Goal: Communication & Community: Answer question/provide support

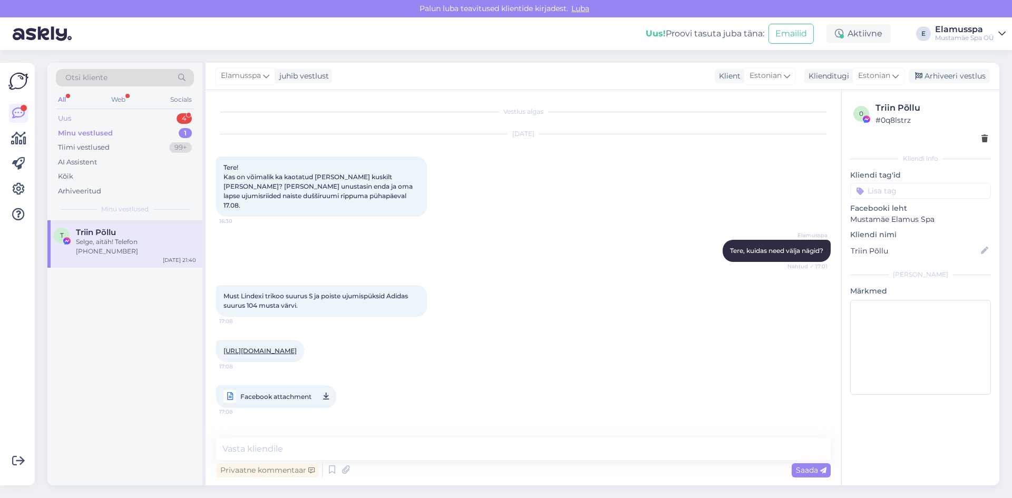
scroll to position [158, 0]
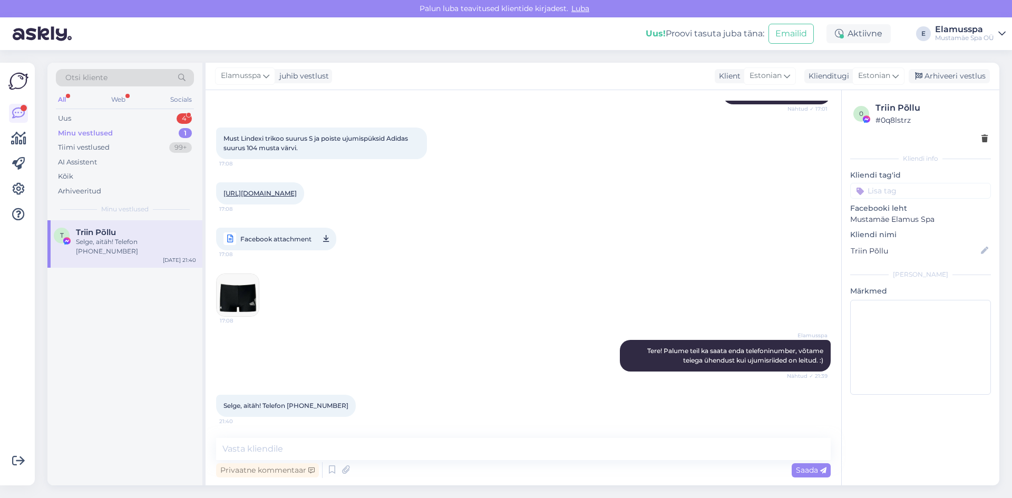
click at [95, 109] on div "Otsi kliente All Web Socials Uus 4 Minu vestlused 1 Tiimi vestlused 99+ AI Assi…" at bounding box center [124, 142] width 155 height 158
click at [91, 118] on div "Uus 4" at bounding box center [125, 118] width 138 height 15
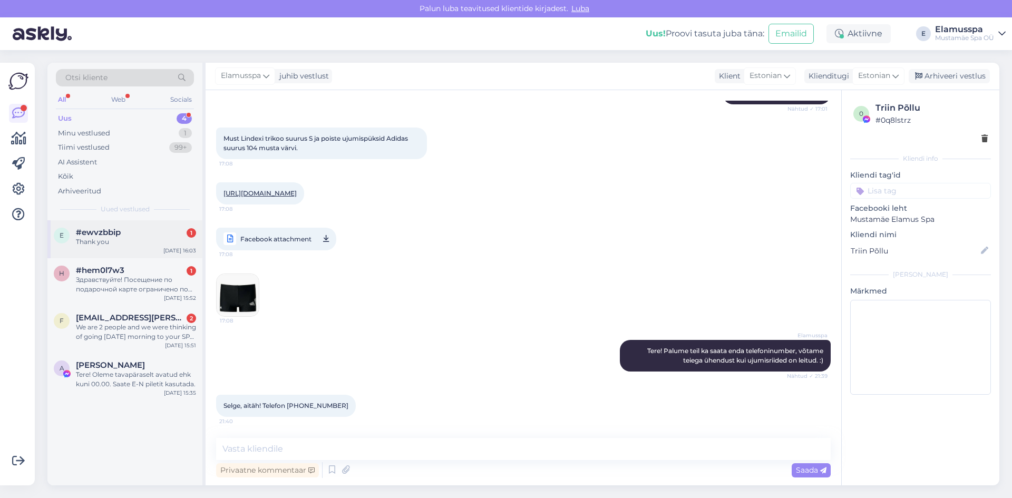
click at [148, 244] on div "Thank you" at bounding box center [136, 241] width 120 height 9
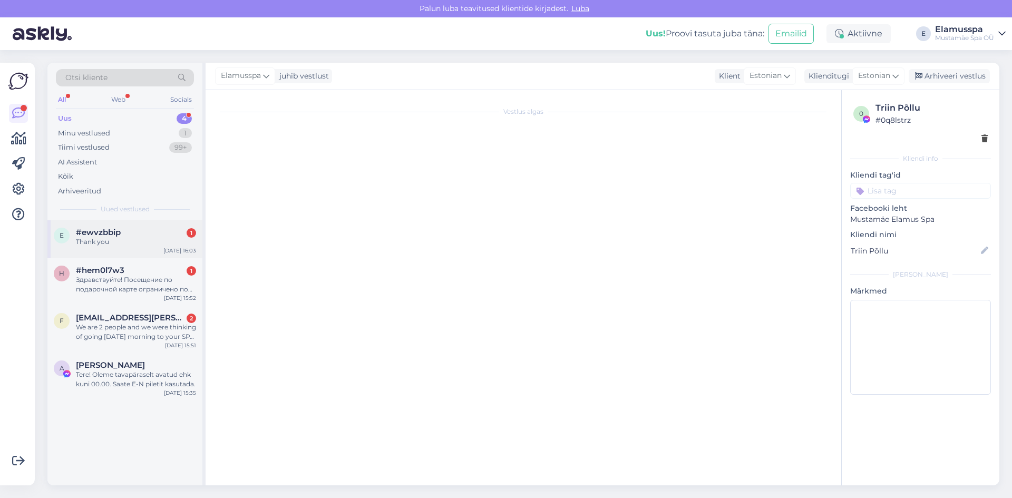
scroll to position [159, 0]
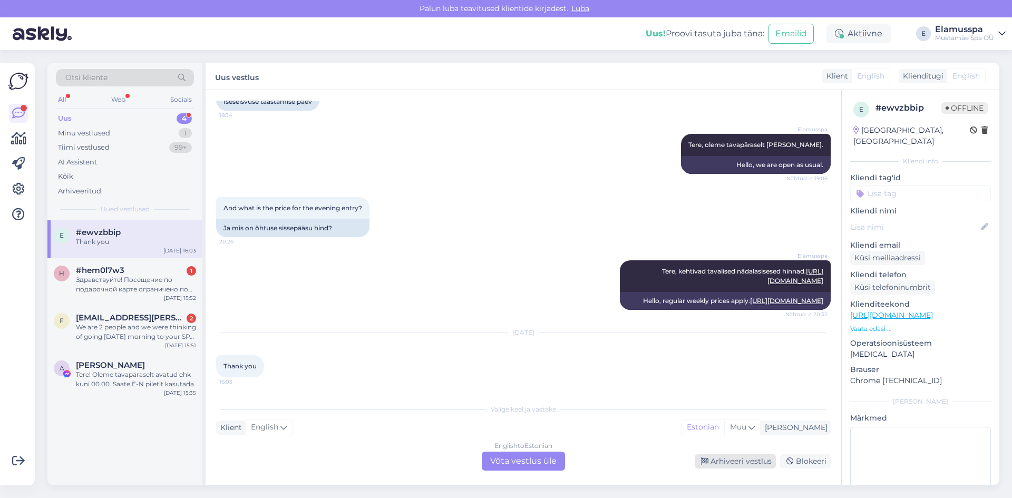
click at [718, 461] on div "Arhiveeri vestlus" at bounding box center [735, 461] width 81 height 14
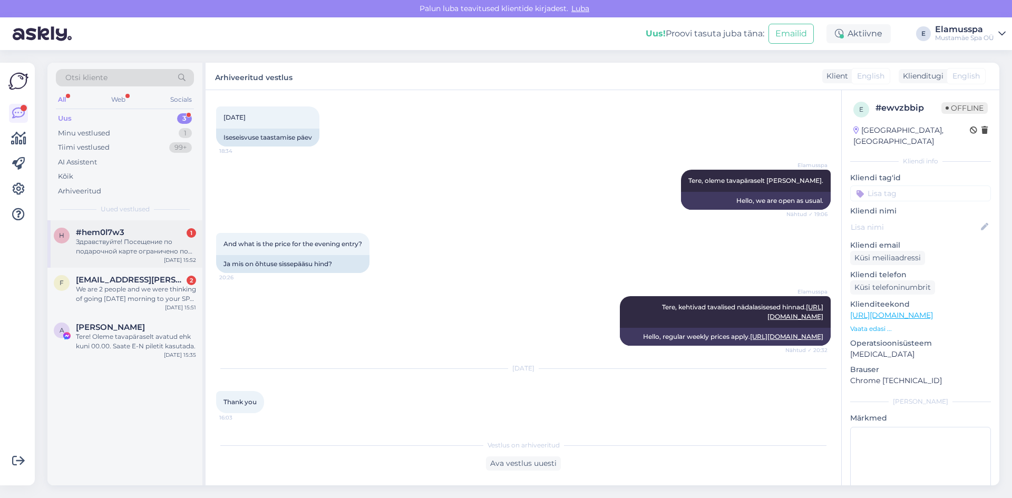
click at [128, 230] on div "#hem0l7w3 1" at bounding box center [136, 232] width 120 height 9
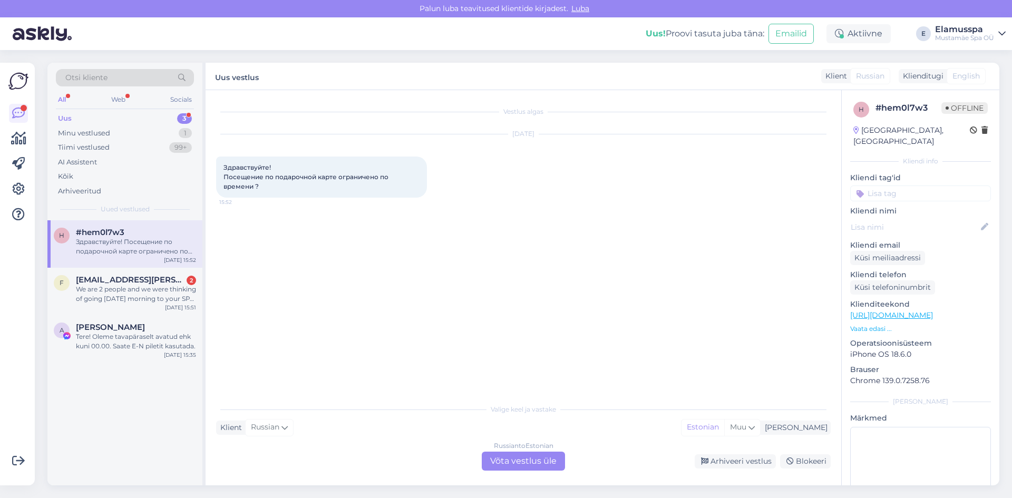
scroll to position [0, 0]
click at [521, 456] on div "Russian to Estonian Võta vestlus üle" at bounding box center [523, 461] width 83 height 19
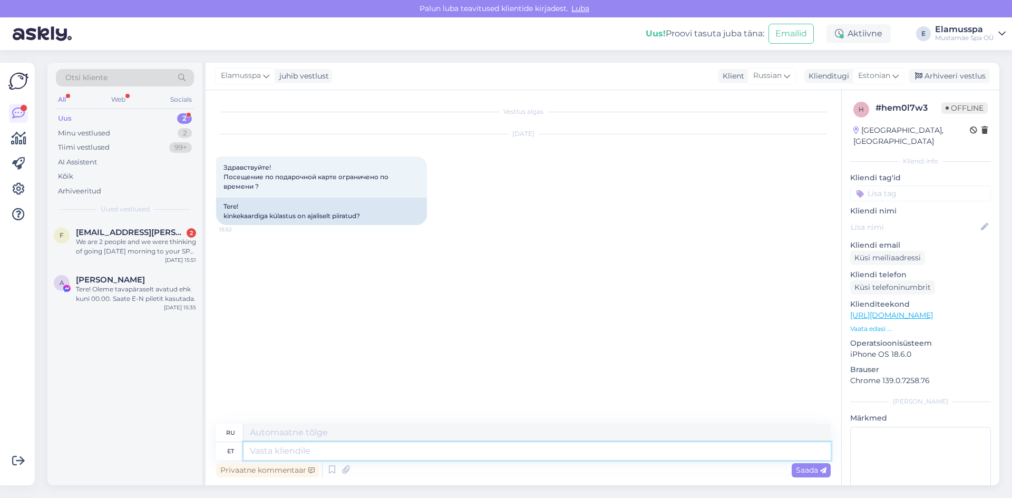
click at [521, 455] on textarea at bounding box center [537, 451] width 587 height 18
type textarea "Tere,"
type textarea "Привет,"
type textarea "Tere, ei"
type textarea "Привет, нет."
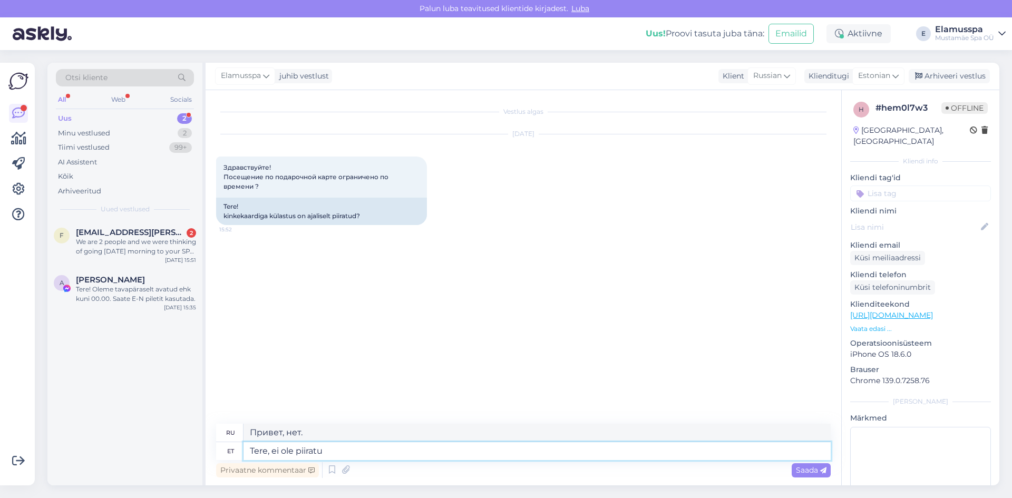
type textarea "Tere, ei ole piiratud"
type textarea "Привет, ограничений нет."
type textarea "Tere, ei ole piiratud."
click at [808, 473] on span "Saada" at bounding box center [811, 469] width 31 height 9
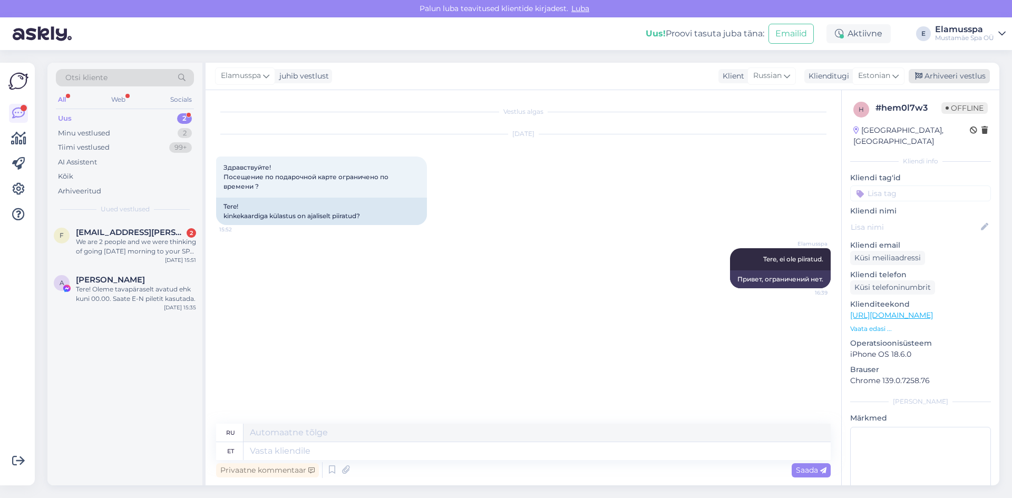
click at [944, 73] on div "Arhiveeri vestlus" at bounding box center [949, 76] width 81 height 14
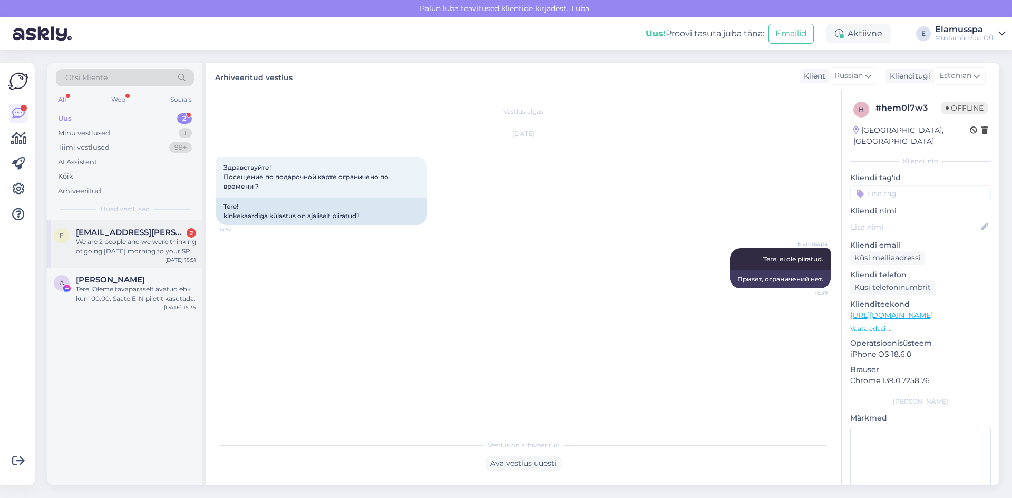
click at [125, 230] on span "[EMAIL_ADDRESS][PERSON_NAME][DOMAIN_NAME]" at bounding box center [131, 232] width 110 height 9
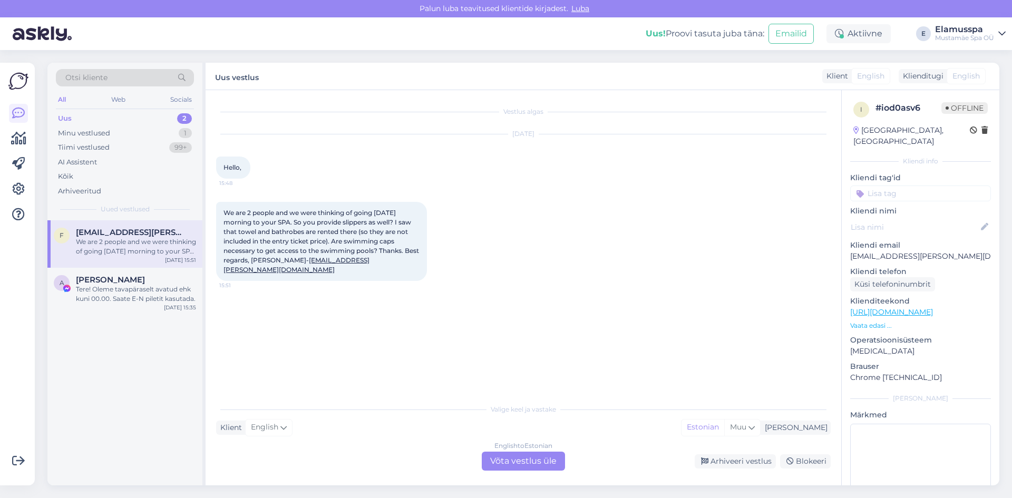
click at [523, 453] on div "English to Estonian Võta vestlus üle" at bounding box center [523, 461] width 83 height 19
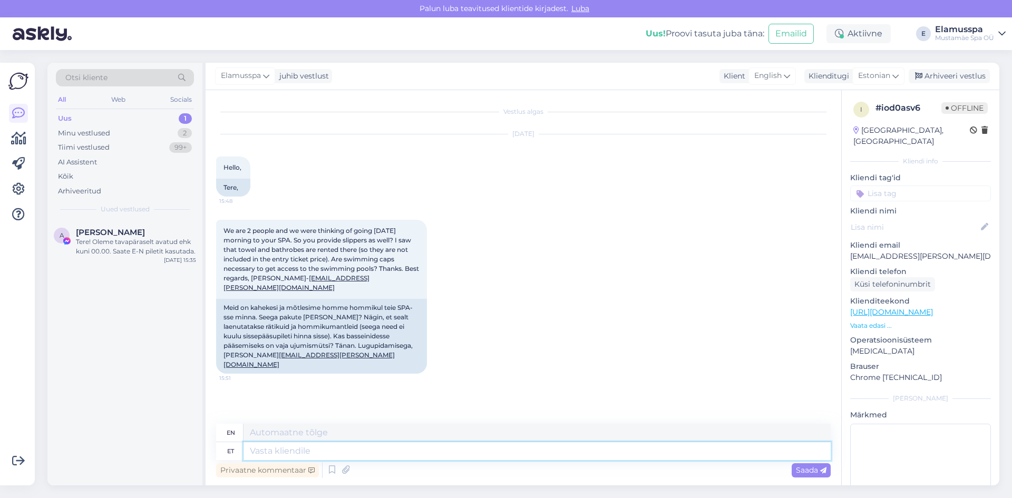
click at [520, 449] on textarea at bounding box center [537, 451] width 587 height 18
type textarea "Tere,"
type textarea "Hello,"
type textarea "Tere, kahjuks"
type textarea "Hello, unfortunately"
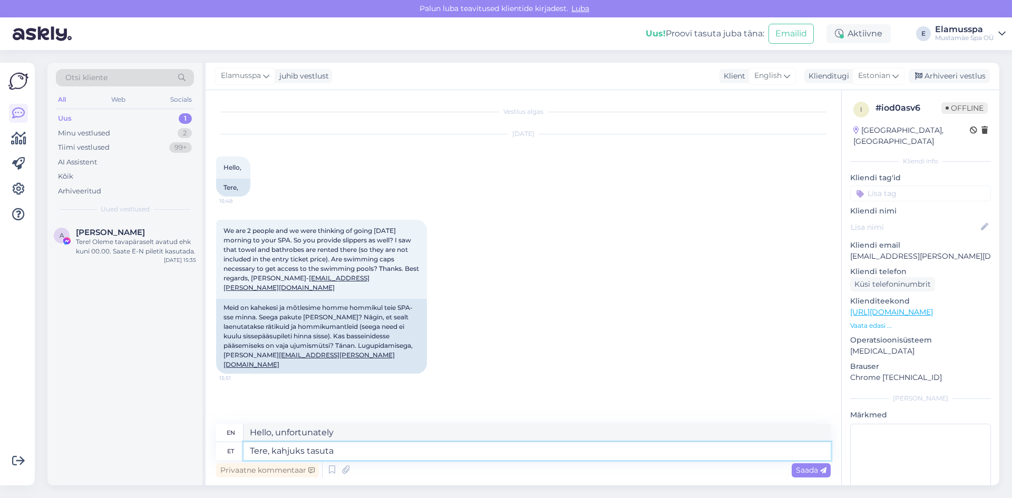
type textarea "Tere, kahjuks tasuta"
type textarea "Hello, unfortunately it is free"
type textarea "Tere, kahjuks tasuta plätusid"
type textarea "Hello, unfortunately no free flip flops"
type textarea "Tere, kahjuks tasuta plätusid me ei"
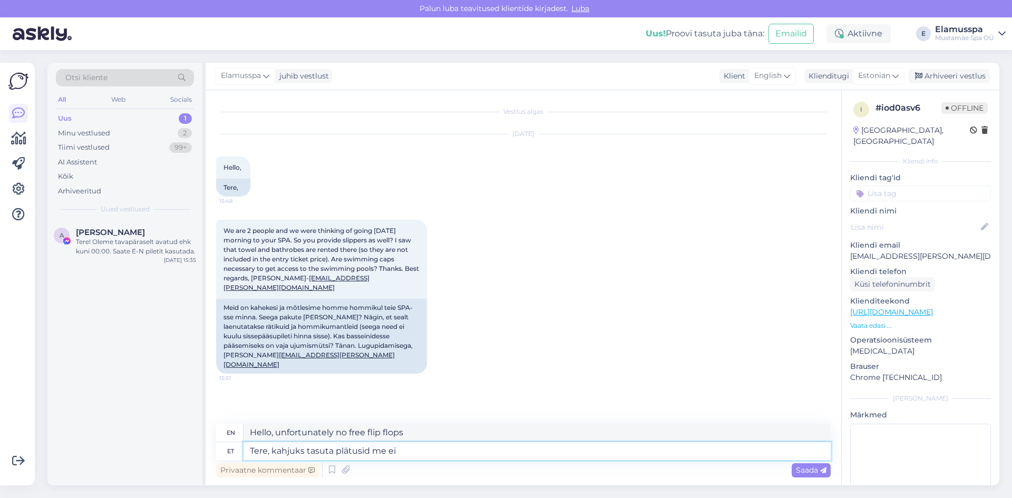
type textarea "Hello, unfortunately we were swindled for free."
type textarea "Tere, kahjuks tasuta plätusid me ei j"
type textarea "Hello, unfortunately we don't offer free flip-flops."
type textarea "Tere, kahjuks tasuta plätusid me ei jaga k"
type textarea "Hello, unfortunately we do not give out free flip-flops."
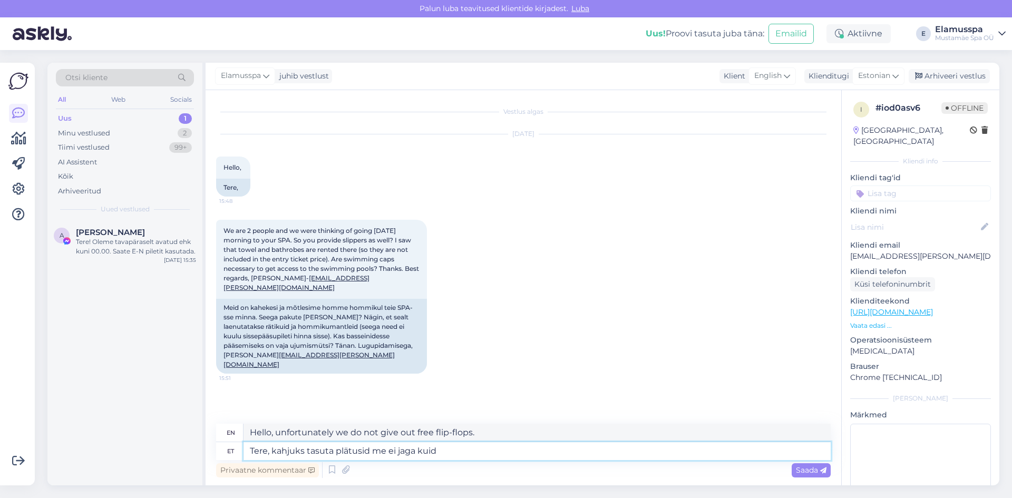
type textarea "Tere, kahjuks tasuta plätusid me ei jaga kuid"
type textarea "Hello, unfortunately we don't give out free flip flops but"
type textarea "Tere, kahjuks tasuta plätusid me ei jaga kuid neid"
type textarea "Hello, unfortunately we don't give out free flip flops, but they"
type textarea "Tere, kahjuks tasuta plätusid me ei jaga kuid neid on v"
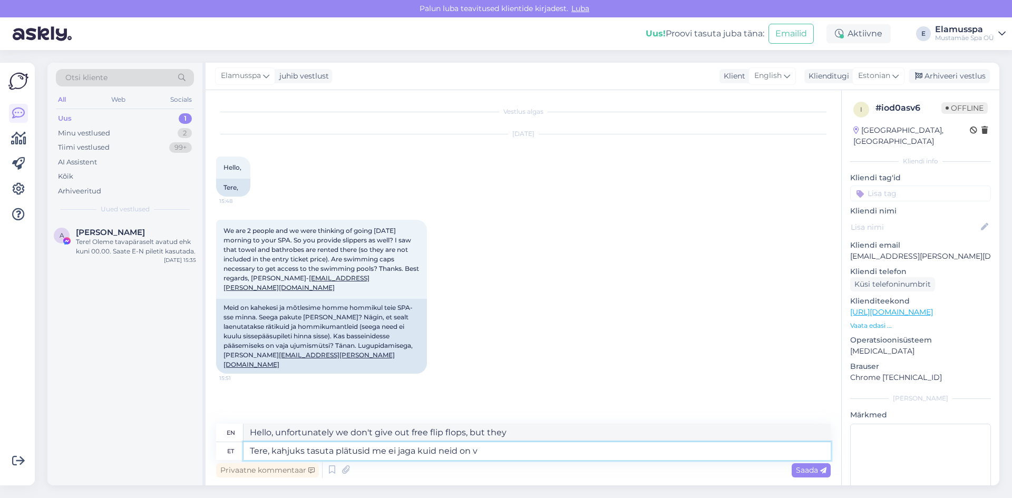
type textarea "Hello, unfortunately we don't give out free flip-flops, but there are some."
type textarea "Tere, kahjuks tasuta plätusid me ei jaga kuid neid on võimalik o"
type textarea "Hello, unfortunately we don't give out free flip-flops, but they are possible."
type textarea "Tere, kahjuks tasuta plätusid me ei jaga kuid neid on võimalik osta."
type textarea "Hello, unfortunately we do not give out free flip-flops, but they are available…"
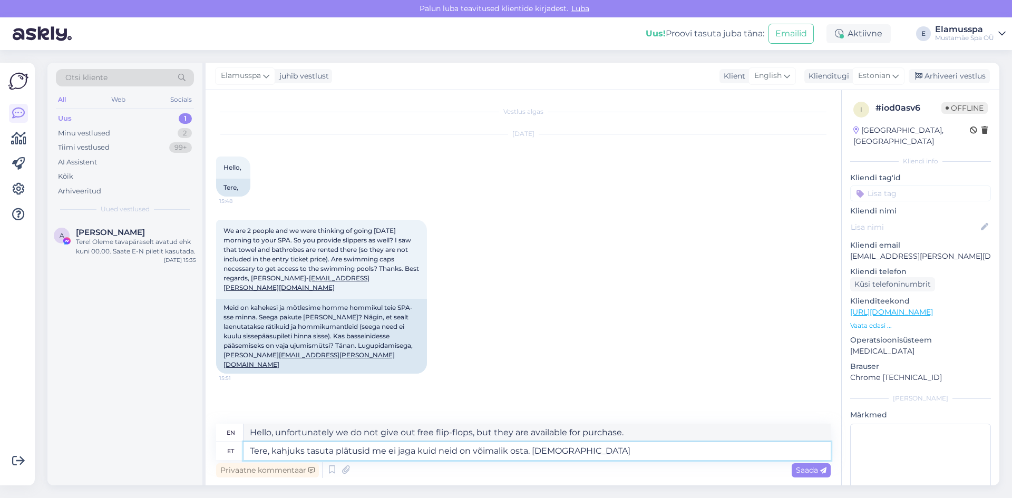
type textarea "Tere, kahjuks tasuta plätusid me ei jaga kuid neid on võimalik osta. [DEMOGRAPH…"
type textarea "Hello, unfortunately we do not give out free flip-flops, but they are available…"
type textarea "Tere, kahjuks tasuta plätusid me ei jaga kuid neid on võimalik osta. [DEMOGRAPH…"
type textarea "Hello, unfortunately we do not give out free flip-flops, but they are available…"
type textarea "Tere, kahjuks tasuta plätusid me ei jaga kuid neid on võimalik osta. Ujumismõts…"
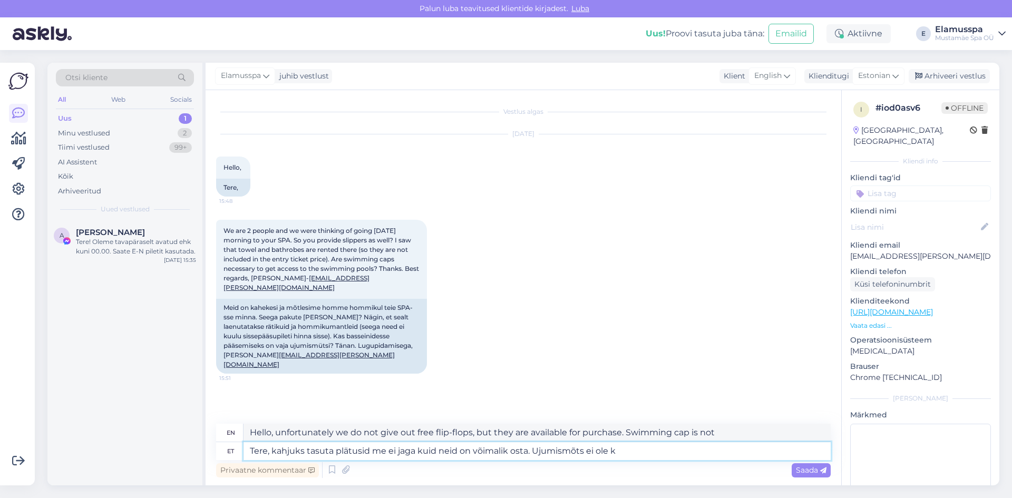
type textarea "Hello, unfortunately we do not give out free flip-flops, but they are available…"
type textarea "Tere, kahjuks tasuta plätusid me ei jaga kuid neid on võimalik osta. Ujumismõts…"
type textarea "Hello, unfortunately we do not give out free flip-flops, but they are available…"
type textarea "Tere, kahjuks tasuta plätusid me ei jaga kuid neid on võimalik osta. Ujumismõts…"
drag, startPoint x: 797, startPoint y: 470, endPoint x: 800, endPoint y: 453, distance: 16.6
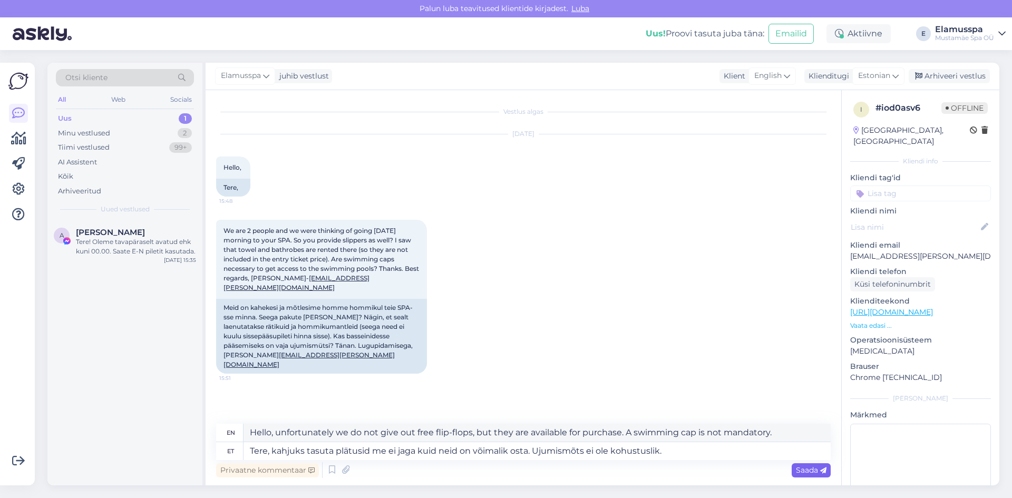
click at [798, 470] on span "Saada" at bounding box center [811, 469] width 31 height 9
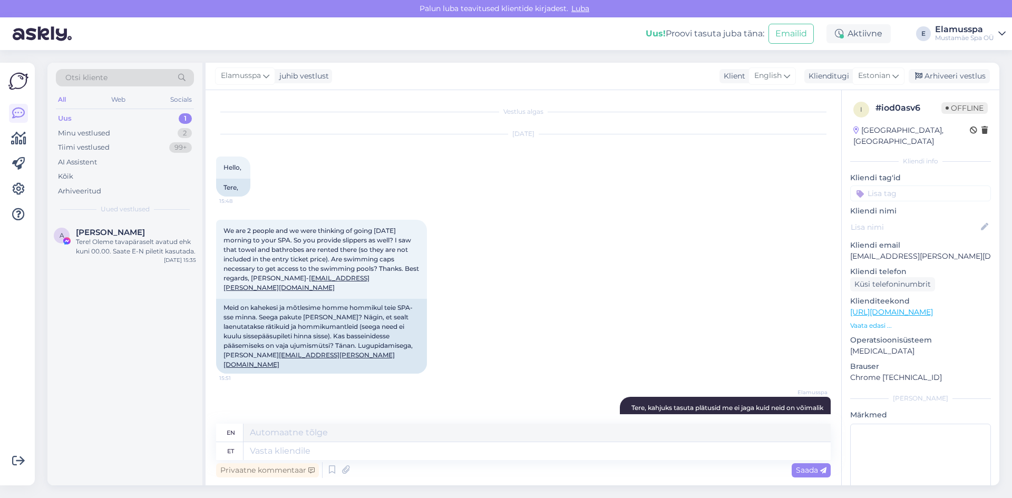
scroll to position [53, 0]
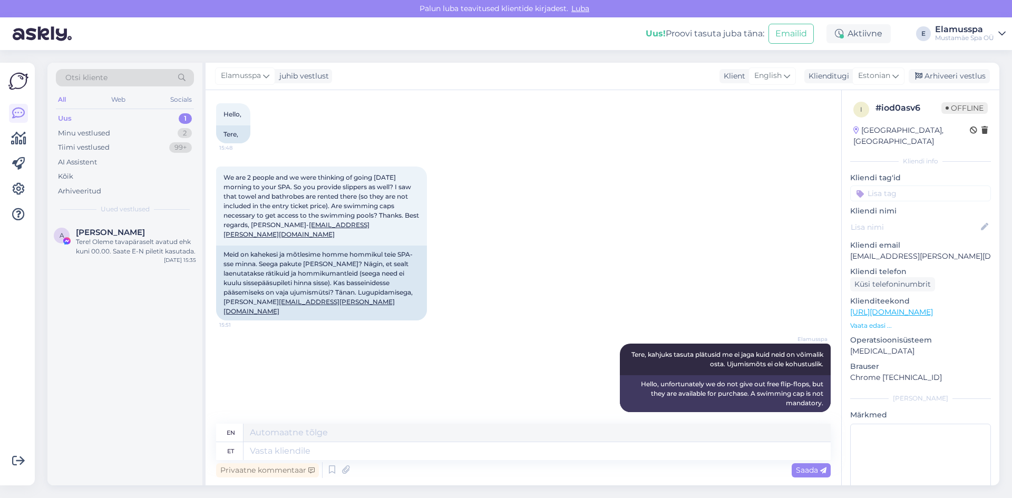
click at [930, 69] on div "Elamusspa juhib vestlust Klient English Klienditugi Estonian Arhiveeri vestlus" at bounding box center [603, 76] width 794 height 27
click at [929, 72] on div "Arhiveeri vestlus" at bounding box center [949, 76] width 81 height 14
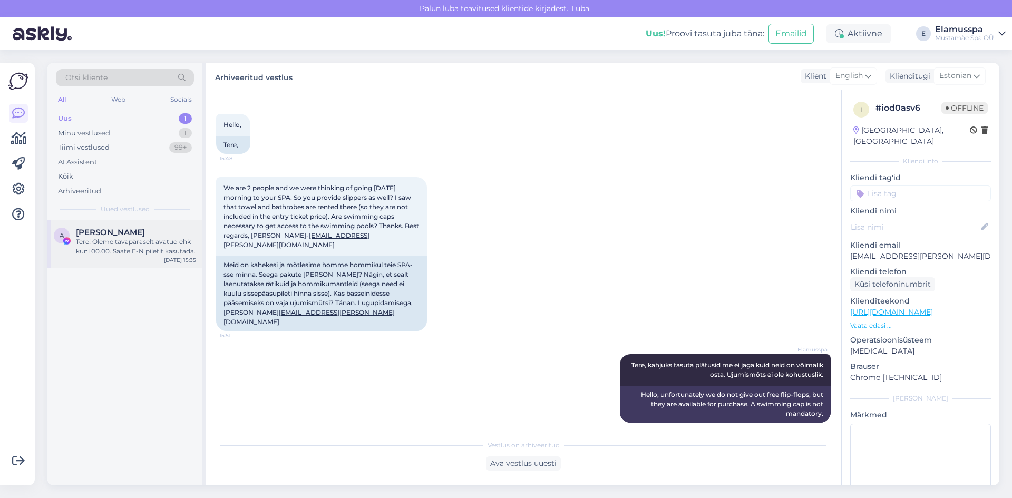
click at [136, 235] on div "[PERSON_NAME]" at bounding box center [136, 232] width 120 height 9
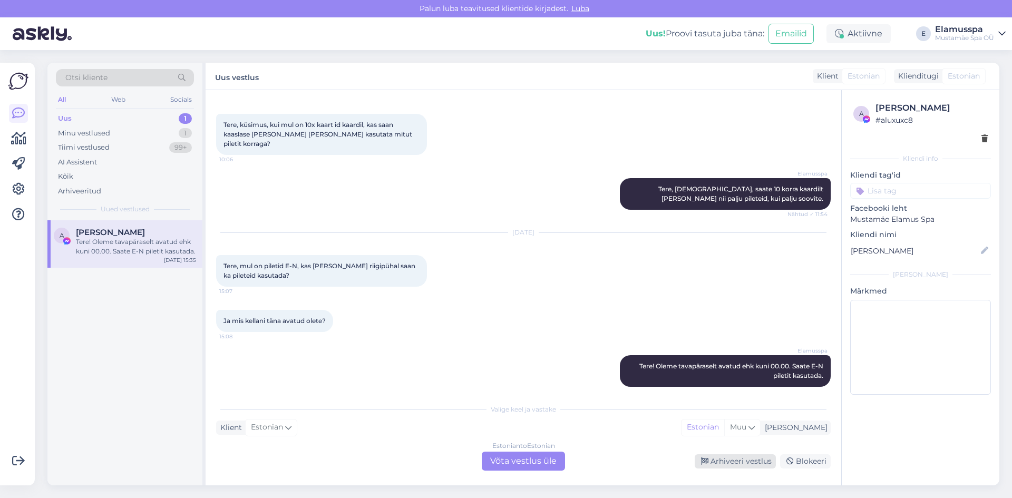
click at [720, 463] on div "Arhiveeri vestlus" at bounding box center [735, 461] width 81 height 14
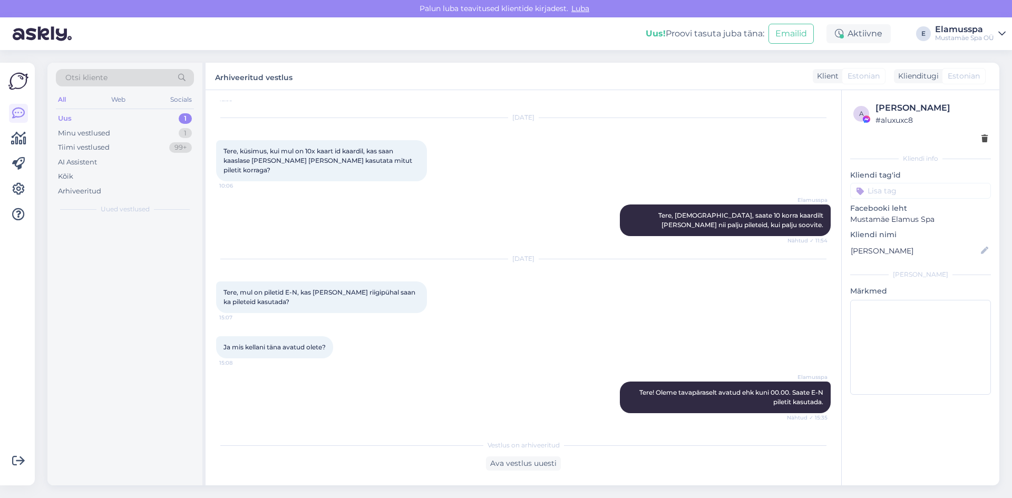
scroll to position [461, 0]
